Goal: Transaction & Acquisition: Purchase product/service

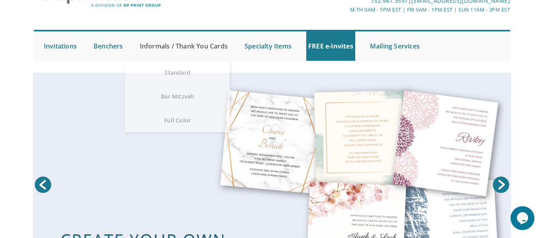
scroll to position [59, 0]
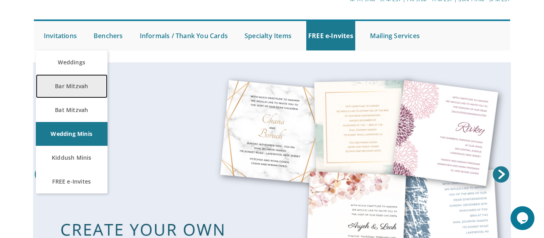
click at [72, 87] on link "Bar Mitzvah" at bounding box center [72, 86] width 72 height 24
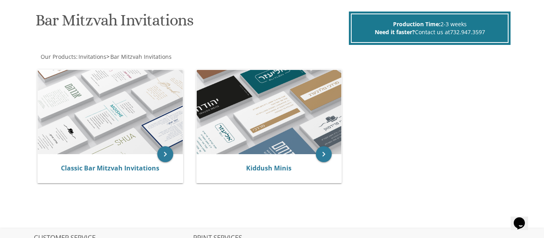
scroll to position [128, 0]
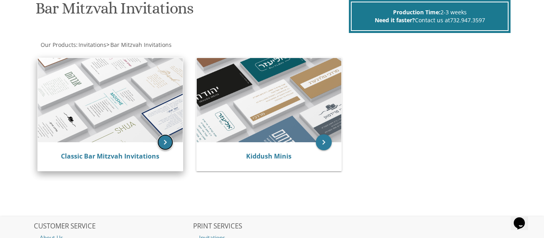
click at [166, 142] on icon "keyboard_arrow_right" at bounding box center [165, 143] width 16 height 16
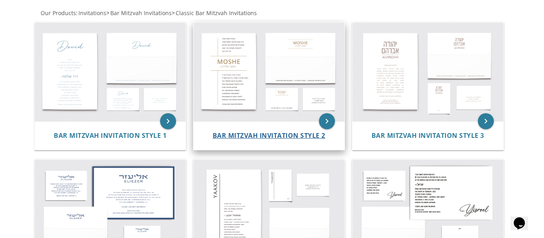
scroll to position [140, 0]
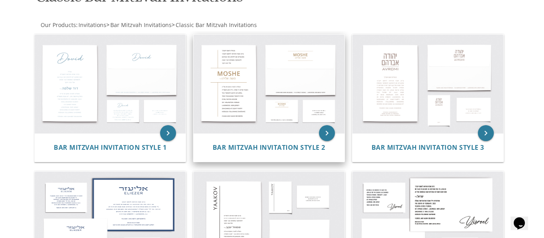
click at [226, 123] on img at bounding box center [268, 84] width 151 height 99
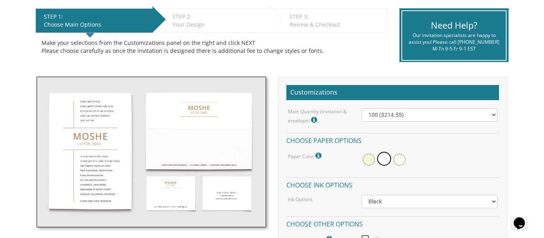
scroll to position [166, 0]
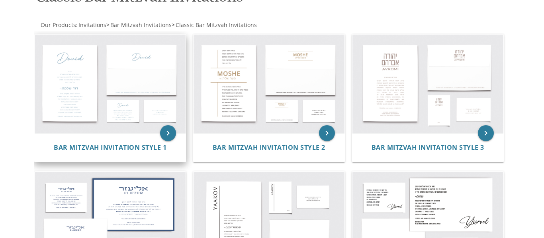
click at [74, 105] on img at bounding box center [110, 84] width 151 height 99
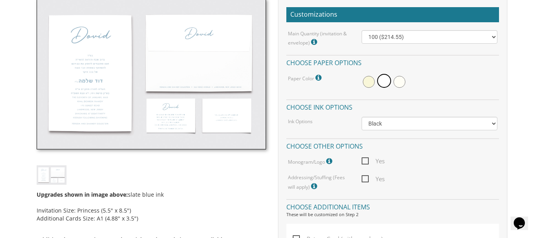
scroll to position [240, 0]
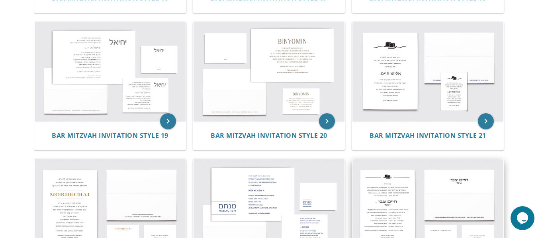
scroll to position [976, 0]
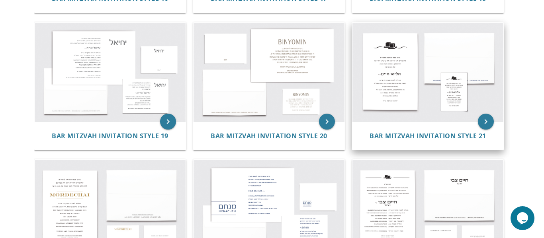
click at [390, 119] on img at bounding box center [427, 72] width 151 height 99
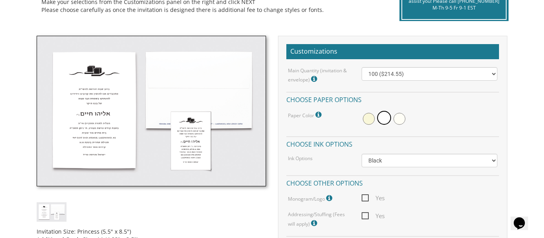
scroll to position [202, 0]
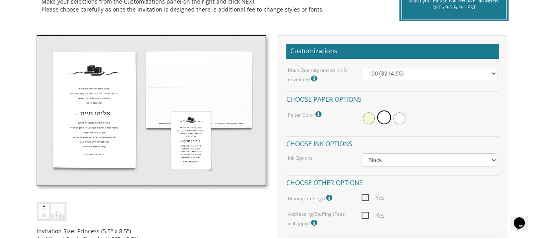
click at [86, 151] on img at bounding box center [151, 110] width 229 height 151
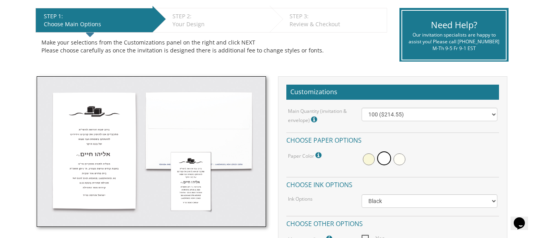
scroll to position [161, 0]
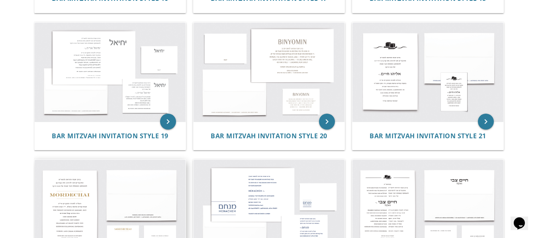
click at [121, 118] on img at bounding box center [110, 72] width 151 height 99
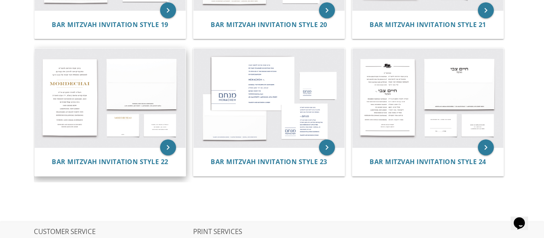
scroll to position [1086, 0]
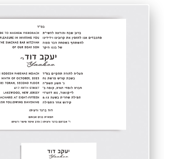
scroll to position [2028, 0]
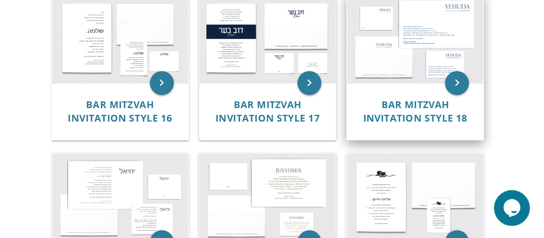
scroll to position [748, 0]
